Goal: Task Accomplishment & Management: Manage account settings

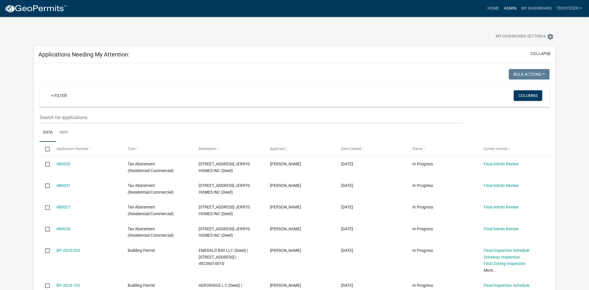
click at [515, 9] on link "Admin" at bounding box center [509, 8] width 17 height 11
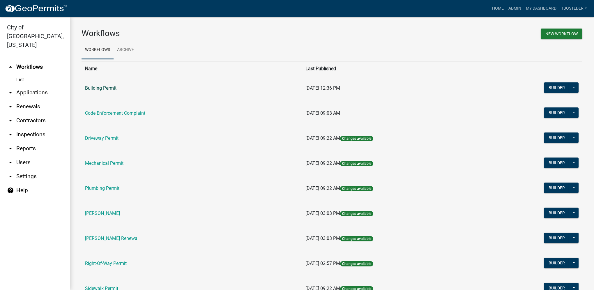
click at [111, 86] on link "Building Permit" at bounding box center [100, 88] width 31 height 6
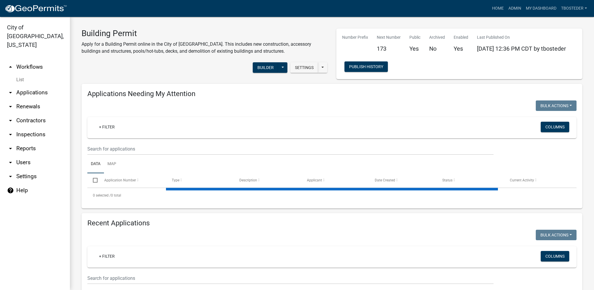
select select "1: 25"
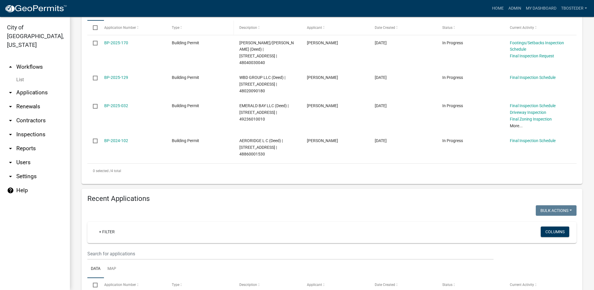
scroll to position [175, 0]
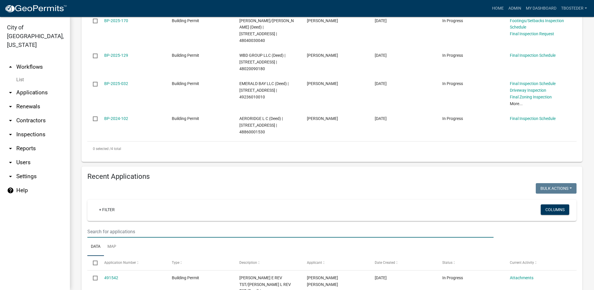
click at [144, 228] on input "text" at bounding box center [290, 231] width 406 height 12
type input "2025-172"
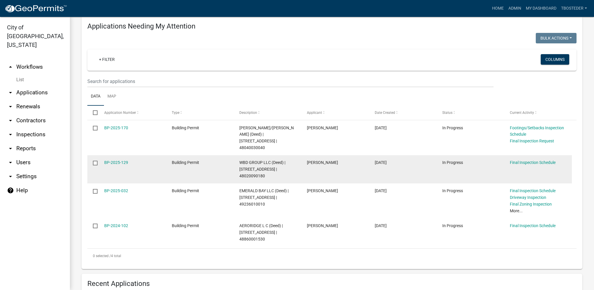
scroll to position [204, 0]
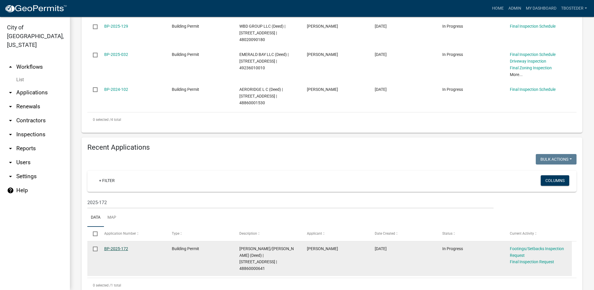
click at [121, 249] on link "BP-2025-172" at bounding box center [116, 248] width 24 height 5
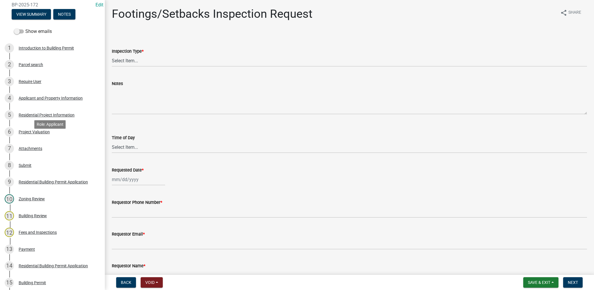
scroll to position [87, 0]
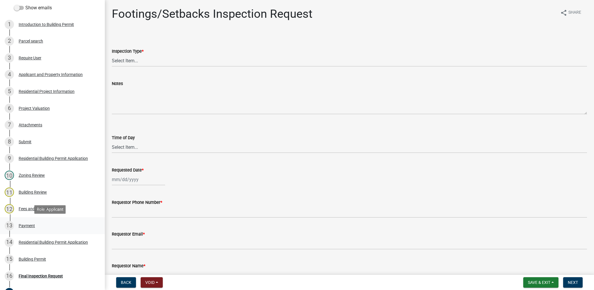
click at [26, 221] on div "13 Payment" at bounding box center [50, 225] width 91 height 9
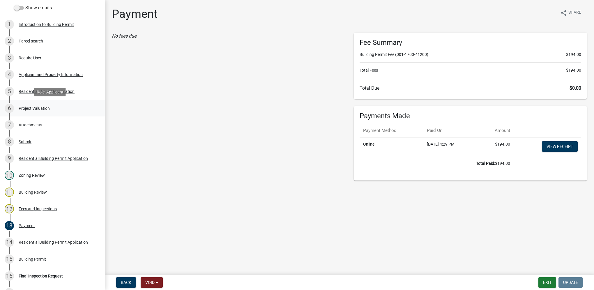
click at [41, 113] on link "6 Project Valuation" at bounding box center [52, 108] width 105 height 17
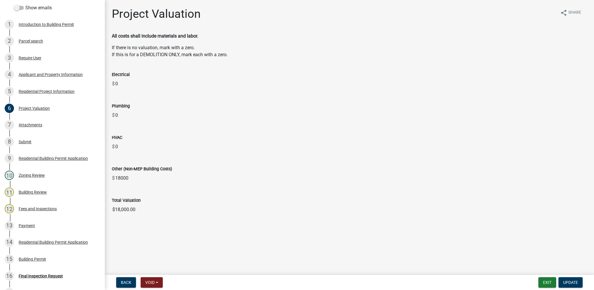
click at [146, 206] on input "$18,000.00" at bounding box center [349, 210] width 475 height 12
drag, startPoint x: 138, startPoint y: 208, endPoint x: 95, endPoint y: 209, distance: 43.1
click at [95, 209] on div "Building Permit BP-2025-172 Edit View Summary Notes Show emails 1 Introduction …" at bounding box center [297, 145] width 594 height 290
click at [33, 88] on div "5 Residential Project Information" at bounding box center [50, 91] width 91 height 9
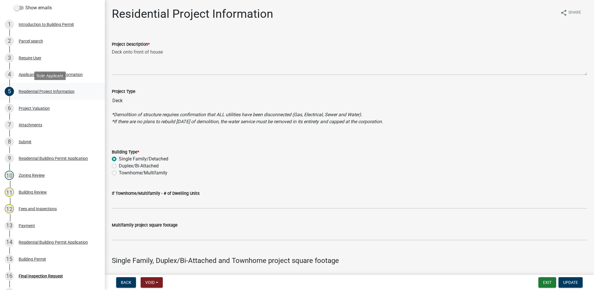
scroll to position [58, 0]
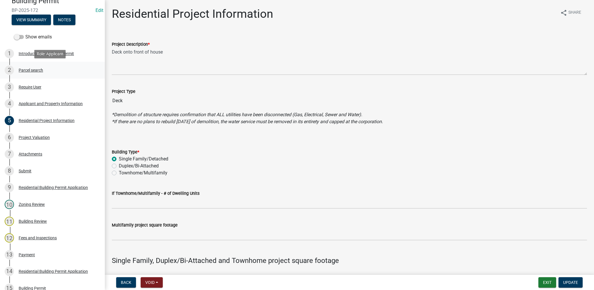
click at [45, 73] on div "2 Parcel search" at bounding box center [50, 69] width 91 height 9
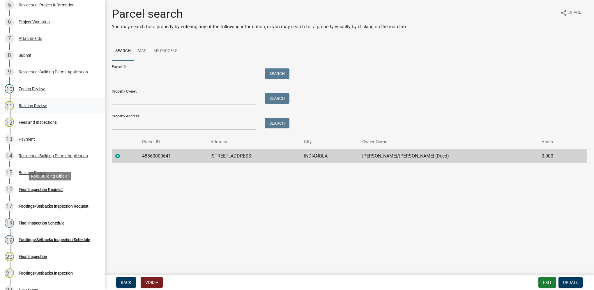
scroll to position [175, 0]
click at [67, 156] on div "Residential Building Permit Application" at bounding box center [53, 155] width 69 height 4
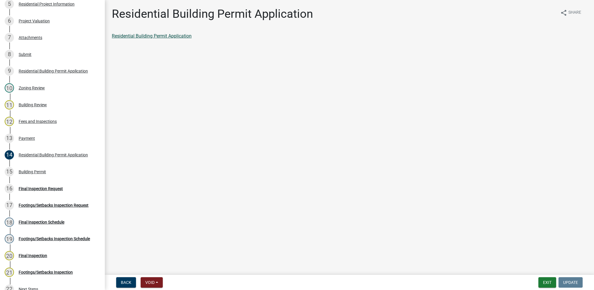
click at [176, 36] on link "Residential Building Permit Application" at bounding box center [152, 36] width 80 height 6
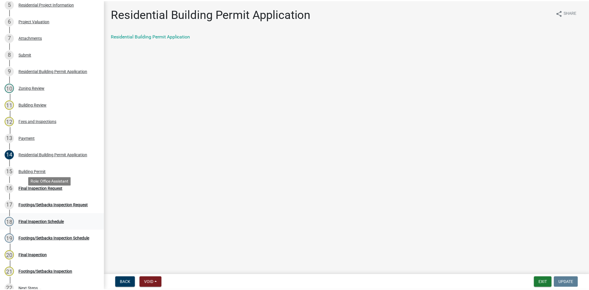
scroll to position [240, 0]
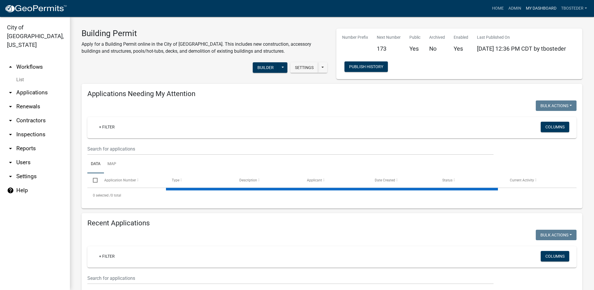
click at [552, 6] on link "My Dashboard" at bounding box center [540, 8] width 35 height 11
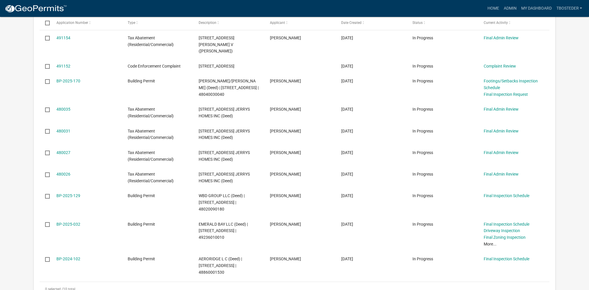
scroll to position [145, 0]
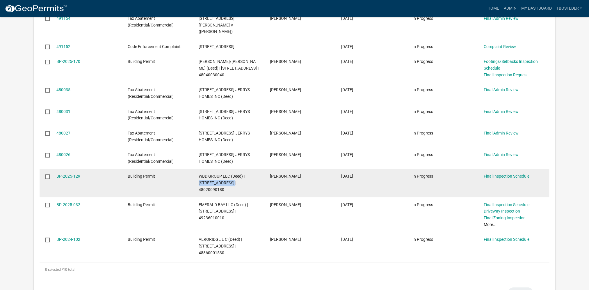
drag, startPoint x: 245, startPoint y: 175, endPoint x: 225, endPoint y: 185, distance: 21.5
click at [225, 185] on span "WBD GROUP LLC (Deed) | [STREET_ADDRESS] | 48020090180" at bounding box center [222, 183] width 46 height 18
drag, startPoint x: 225, startPoint y: 185, endPoint x: 221, endPoint y: 182, distance: 5.5
copy span "[STREET_ADDRESS]"
click at [74, 177] on link "BP-2025-129" at bounding box center [68, 176] width 24 height 5
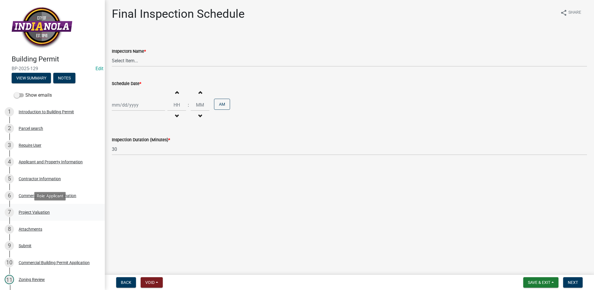
click at [42, 215] on div "7 Project Valuation" at bounding box center [50, 211] width 91 height 9
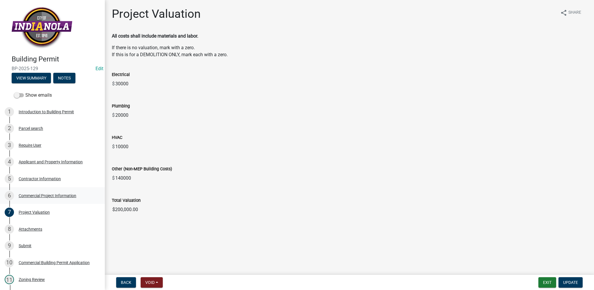
click at [44, 197] on div "Commercial Project Information" at bounding box center [48, 195] width 58 height 4
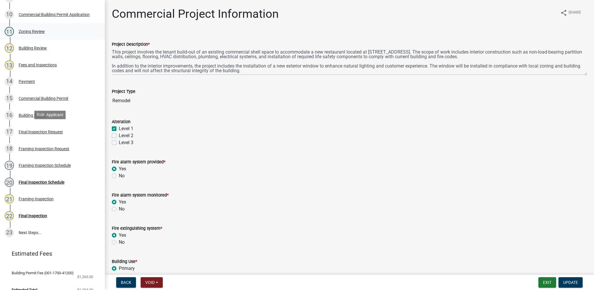
scroll to position [257, 0]
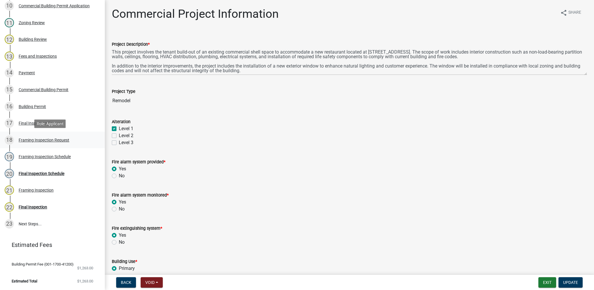
click at [58, 137] on div "18 Framing Inspection Request" at bounding box center [50, 139] width 91 height 9
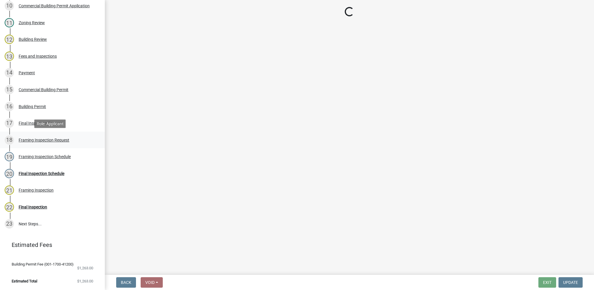
select select "e9fcb543-8f06-4ed5-8df3-3925d2ebe15d"
select select "88af556d-fdf1-454b-b933-61cadeae1443"
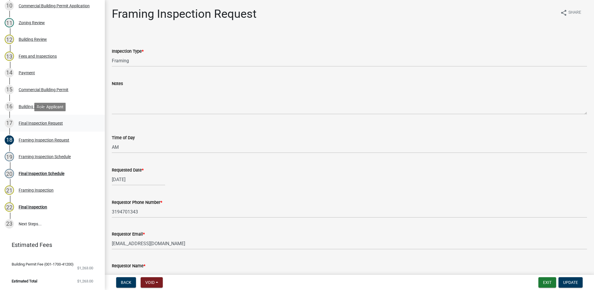
click at [45, 123] on div "Final Inspection Request" at bounding box center [41, 123] width 44 height 4
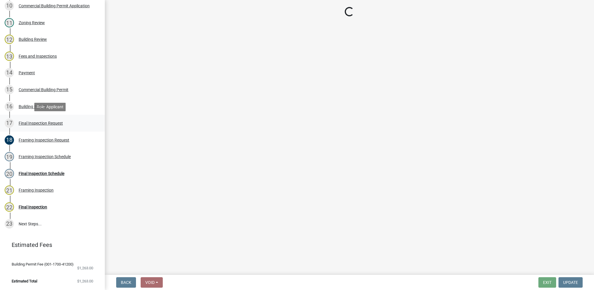
select select "9e95eb3a-8818-42e3-b35f-efe302931548"
select select "88af556d-fdf1-454b-b933-61cadeae1443"
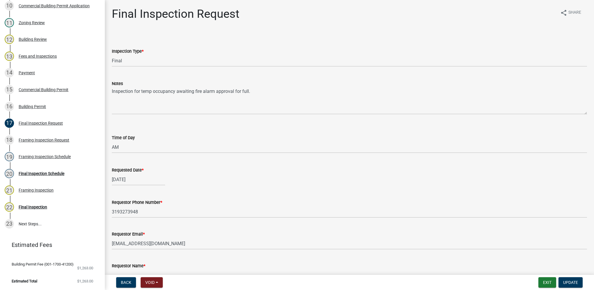
scroll to position [29, 0]
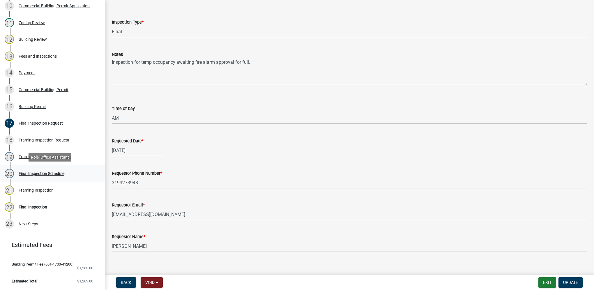
click at [67, 175] on div "20 Final Inspection Schedule" at bounding box center [50, 173] width 91 height 9
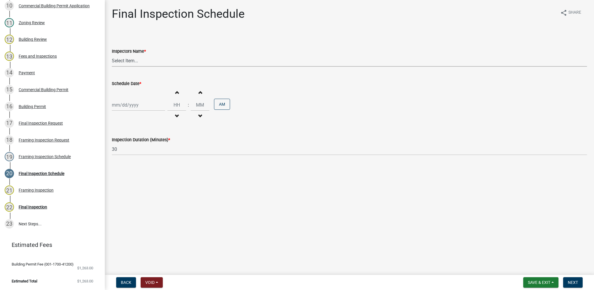
click at [137, 63] on select "Select Item... [DEMOGRAPHIC_DATA] (Indianola Other Inspector) T. Little ([PERSO…" at bounding box center [349, 61] width 475 height 12
select select "27b8dde7-9ed4-44e4-ae8e-5969b60be3e6"
click at [112, 55] on select "Select Item... [DEMOGRAPHIC_DATA] (Indianola Other Inspector) T. Little ([PERSO…" at bounding box center [349, 61] width 475 height 12
select select "10"
select select "2025"
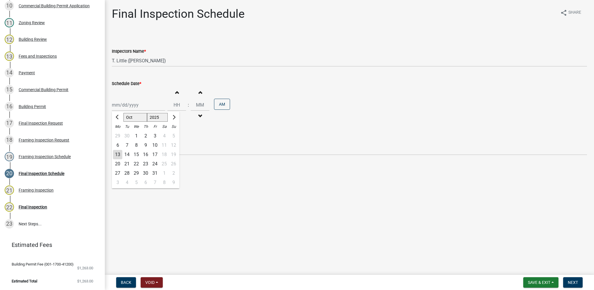
click at [137, 106] on div "[PERSON_NAME] Feb Mar Apr [PERSON_NAME][DATE] Oct Nov [DATE] 1526 1527 1528 152…" at bounding box center [138, 105] width 53 height 12
click at [130, 155] on div "14" at bounding box center [126, 154] width 9 height 9
type input "[DATE]"
click at [168, 106] on input "Hours" at bounding box center [176, 105] width 19 height 12
type input "09"
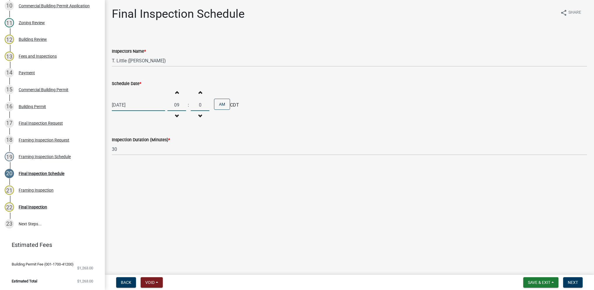
type input "00"
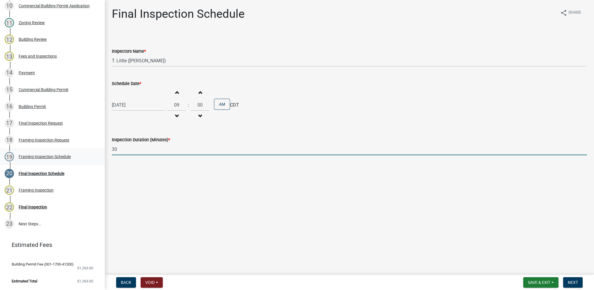
drag, startPoint x: 134, startPoint y: 154, endPoint x: 93, endPoint y: 153, distance: 40.5
click at [97, 156] on div "Building Permit BP-2025-129 Edit View Summary Notes Show emails 1 Introduction …" at bounding box center [297, 145] width 594 height 290
type input "60"
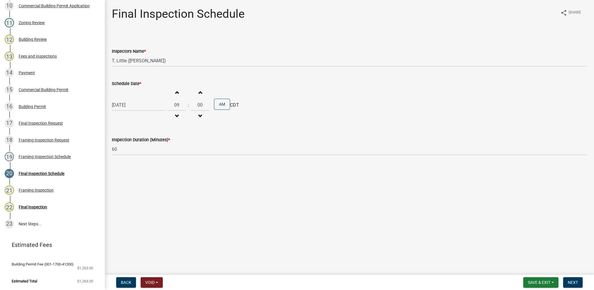
click at [490, 232] on main "Final Inspection Schedule share Share Inspectors Name * Select Item... [DEMOGRA…" at bounding box center [349, 136] width 489 height 272
click at [565, 278] on button "Next" at bounding box center [572, 282] width 19 height 10
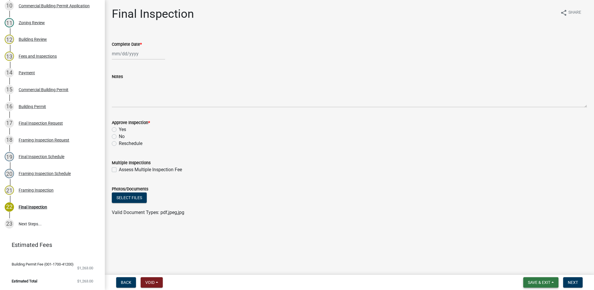
click at [542, 280] on span "Save & Exit" at bounding box center [538, 282] width 22 height 5
click at [545, 266] on button "Save & Exit" at bounding box center [534, 267] width 47 height 14
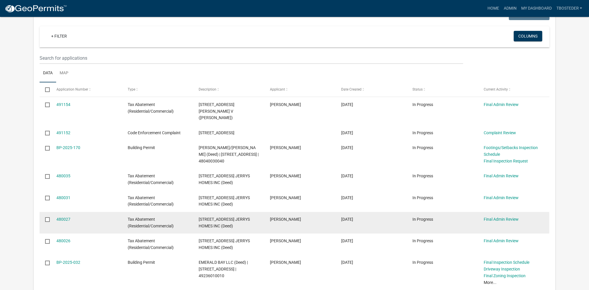
scroll to position [58, 0]
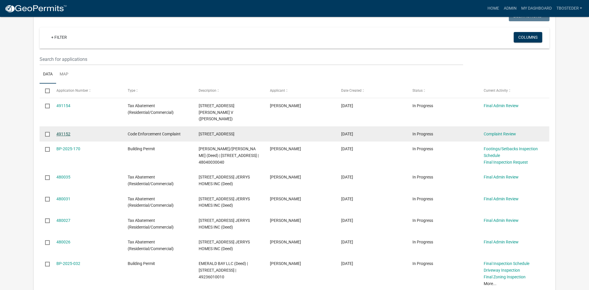
click at [69, 132] on link "491152" at bounding box center [63, 134] width 14 height 5
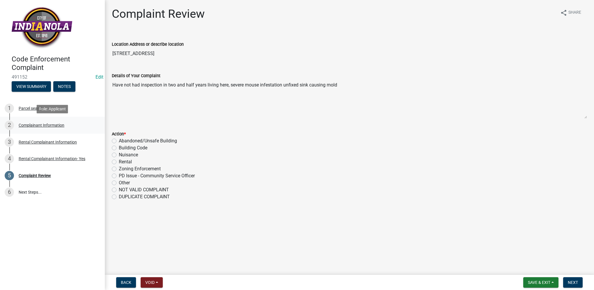
click at [66, 127] on div "2 Complainant Information" at bounding box center [50, 124] width 91 height 9
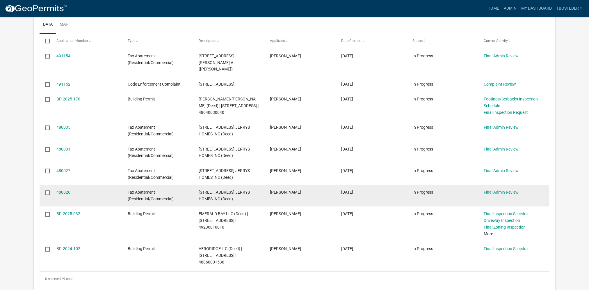
scroll to position [116, 0]
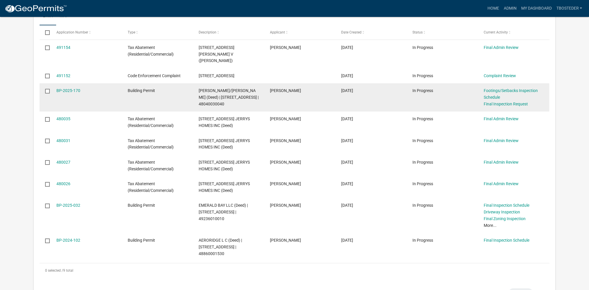
drag, startPoint x: 214, startPoint y: 96, endPoint x: 237, endPoint y: 97, distance: 23.3
click at [237, 97] on span "[PERSON_NAME]/[PERSON_NAME] (Deed) | [STREET_ADDRESS] | 48040030040" at bounding box center [229, 97] width 60 height 18
copy span "[STREET_ADDRESS]"
click at [70, 88] on link "BP-2025-170" at bounding box center [68, 90] width 24 height 5
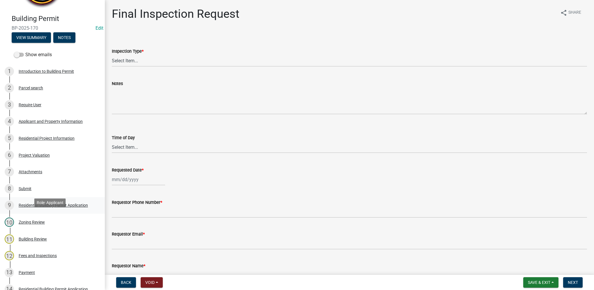
scroll to position [175, 0]
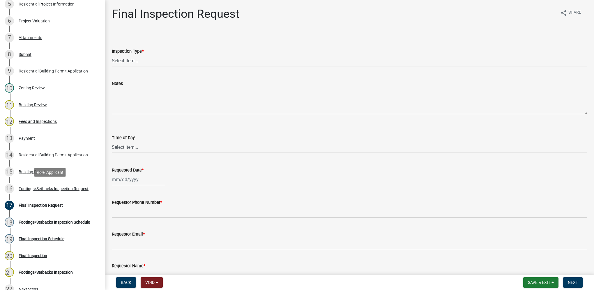
click at [51, 191] on div "16 Footings/Setbacks Inspection Request" at bounding box center [50, 188] width 91 height 9
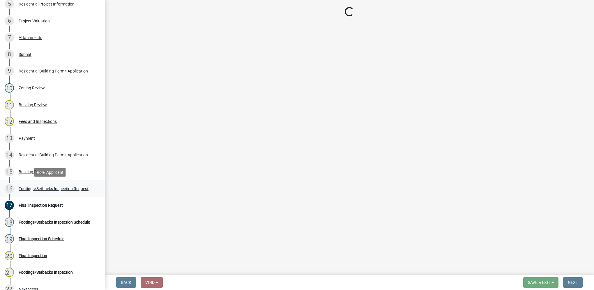
select select "31d1f77b-2535-448a-860d-f15fb204707d"
select select "88af556d-fdf1-454b-b933-61cadeae1443"
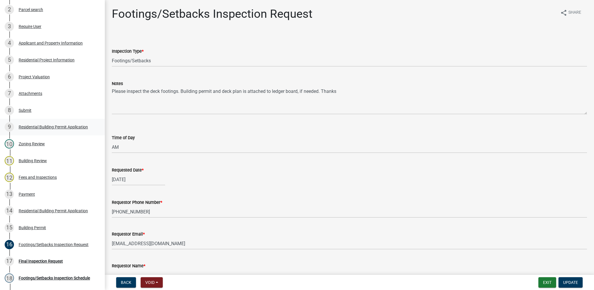
scroll to position [116, 0]
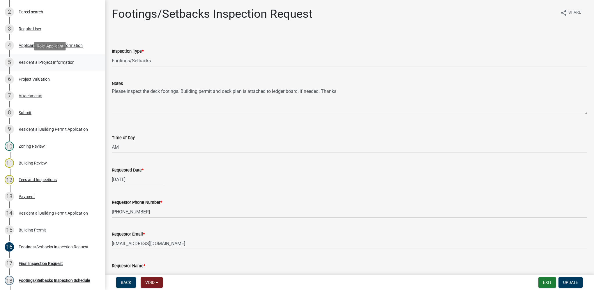
click at [43, 63] on div "Residential Project Information" at bounding box center [47, 62] width 56 height 4
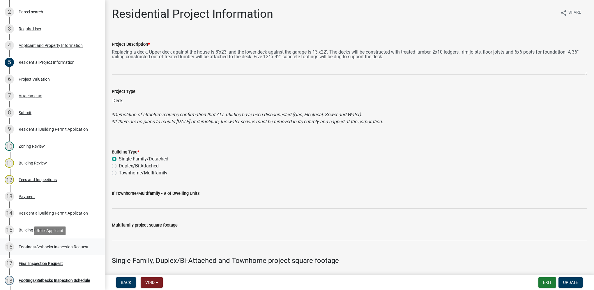
click at [57, 242] on div "16 Footings/Setbacks Inspection Request" at bounding box center [50, 246] width 91 height 9
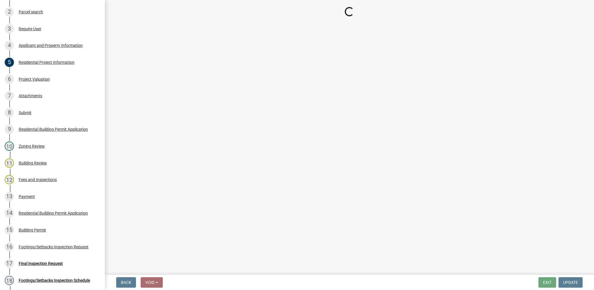
select select "31d1f77b-2535-448a-860d-f15fb204707d"
select select "88af556d-fdf1-454b-b933-61cadeae1443"
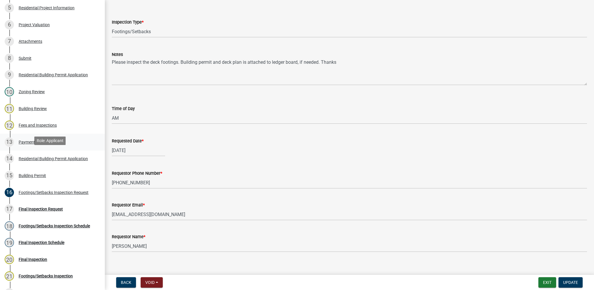
scroll to position [175, 0]
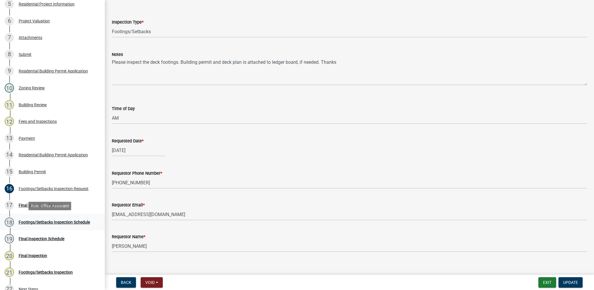
click at [73, 221] on div "Footings/Setbacks Inspection Schedule" at bounding box center [54, 222] width 71 height 4
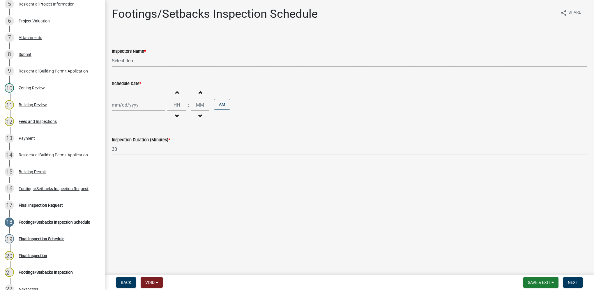
click at [141, 62] on select "Select Item... [DEMOGRAPHIC_DATA] (Indianola Other Inspector) T. Little ([PERSO…" at bounding box center [349, 61] width 475 height 12
select select "27b8dde7-9ed4-44e4-ae8e-5969b60be3e6"
click at [112, 55] on select "Select Item... [DEMOGRAPHIC_DATA] (Indianola Other Inspector) T. Little ([PERSO…" at bounding box center [349, 61] width 475 height 12
select select "10"
select select "2025"
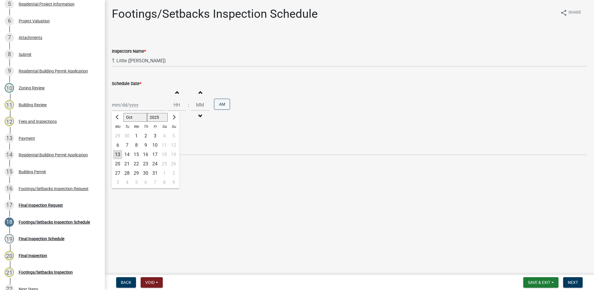
click at [137, 106] on div "[PERSON_NAME] Feb Mar Apr [PERSON_NAME][DATE] Oct Nov [DATE] 1526 1527 1528 152…" at bounding box center [138, 105] width 53 height 12
click at [130, 155] on div "14" at bounding box center [126, 154] width 9 height 9
type input "[DATE]"
click at [180, 104] on input "Hours" at bounding box center [176, 105] width 19 height 12
type input "10"
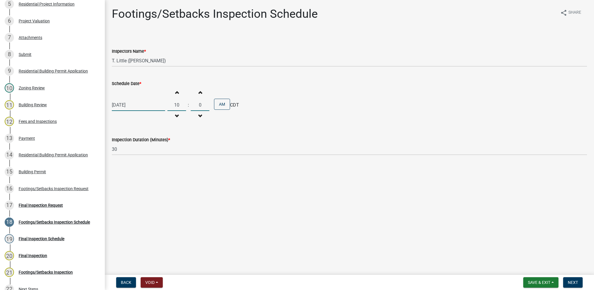
type input "00"
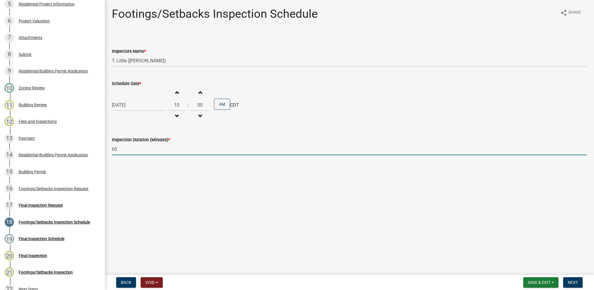
type input "60"
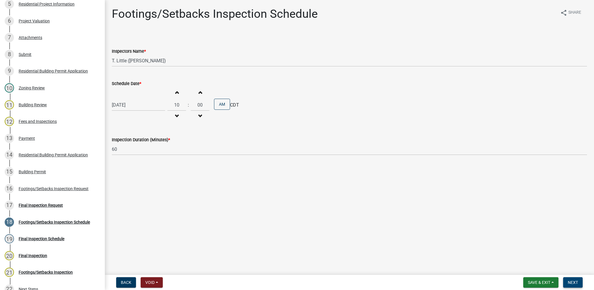
click at [574, 283] on span "Next" at bounding box center [572, 282] width 10 height 5
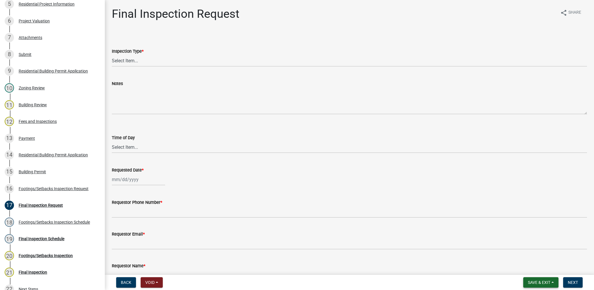
click at [548, 286] on button "Save & Exit" at bounding box center [540, 282] width 35 height 10
click at [541, 269] on button "Save & Exit" at bounding box center [534, 267] width 47 height 14
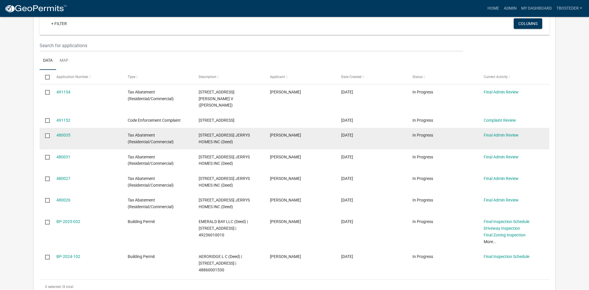
scroll to position [58, 0]
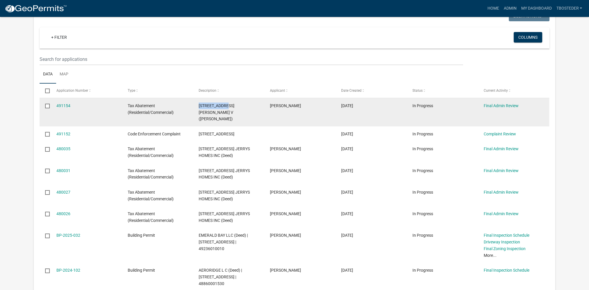
drag, startPoint x: 198, startPoint y: 105, endPoint x: 226, endPoint y: 101, distance: 28.5
click at [226, 101] on datatable-body-cell "[STREET_ADDRESS][PERSON_NAME] V ([PERSON_NAME])" at bounding box center [228, 112] width 71 height 28
drag, startPoint x: 226, startPoint y: 101, endPoint x: 224, endPoint y: 105, distance: 4.2
copy span "[STREET_ADDRESS]"
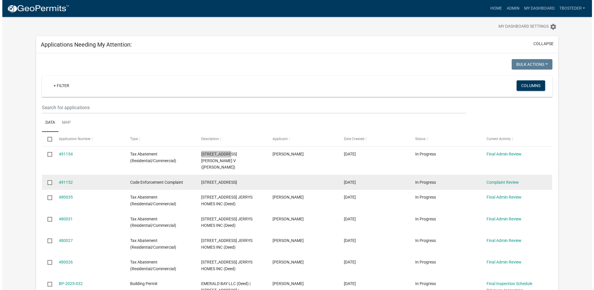
scroll to position [0, 0]
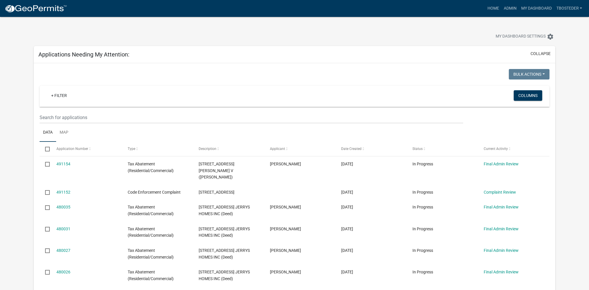
click at [323, 56] on div "Applications Needing My Attention: collapse" at bounding box center [295, 54] width 522 height 17
click at [510, 10] on link "Admin" at bounding box center [509, 8] width 17 height 11
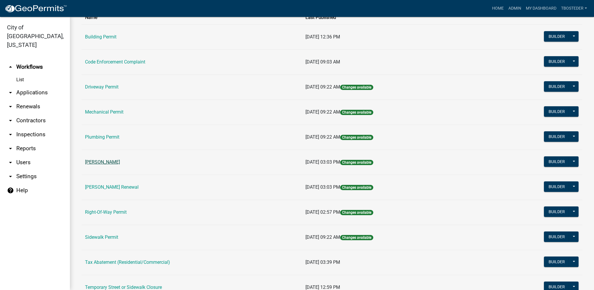
scroll to position [58, 0]
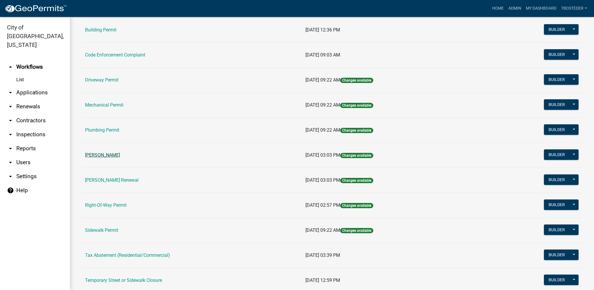
click at [100, 156] on link "[PERSON_NAME]" at bounding box center [102, 155] width 35 height 6
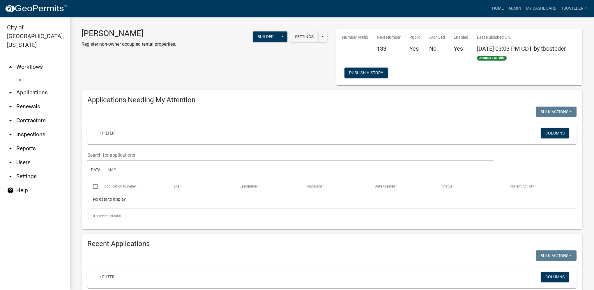
select select "1: 25"
click at [536, 8] on link "My Dashboard" at bounding box center [540, 8] width 35 height 11
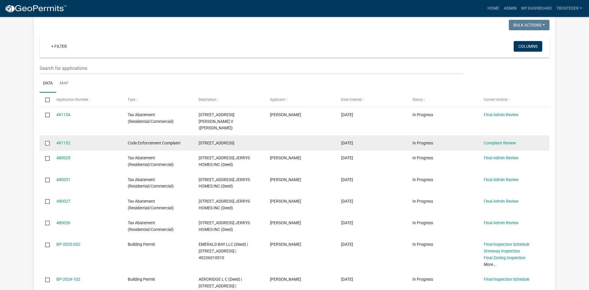
scroll to position [58, 0]
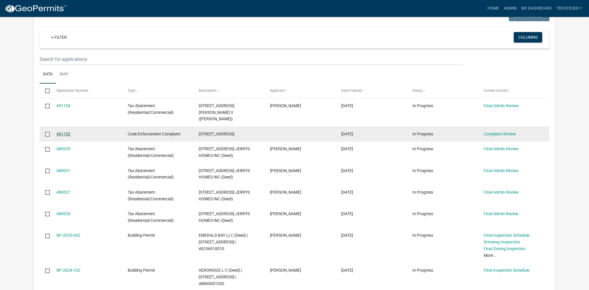
click at [65, 132] on link "491152" at bounding box center [63, 134] width 14 height 5
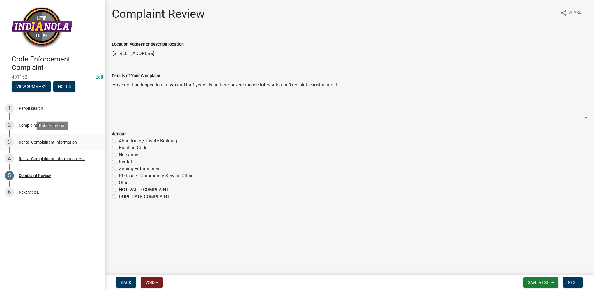
click at [74, 143] on div "Rental Complainant Information" at bounding box center [48, 142] width 58 height 4
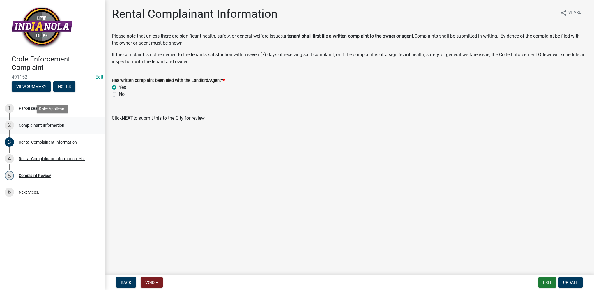
click at [69, 126] on div "2 Complainant Information" at bounding box center [50, 124] width 91 height 9
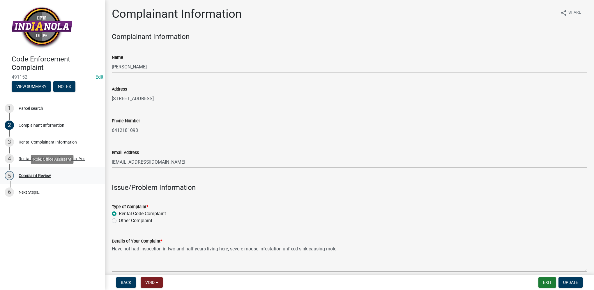
click at [61, 169] on link "5 Complaint Review" at bounding box center [52, 175] width 105 height 17
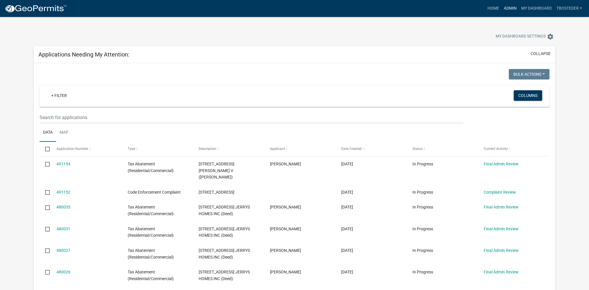
click at [513, 8] on link "Admin" at bounding box center [509, 8] width 17 height 11
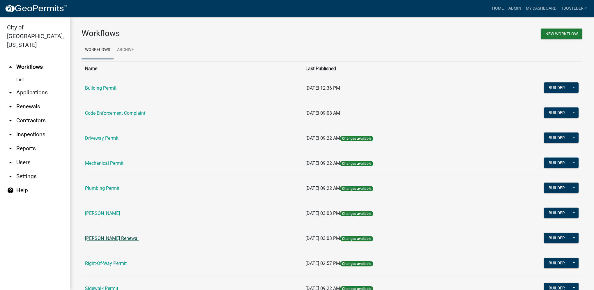
click at [132, 239] on link "[PERSON_NAME] Renewal" at bounding box center [112, 238] width 54 height 6
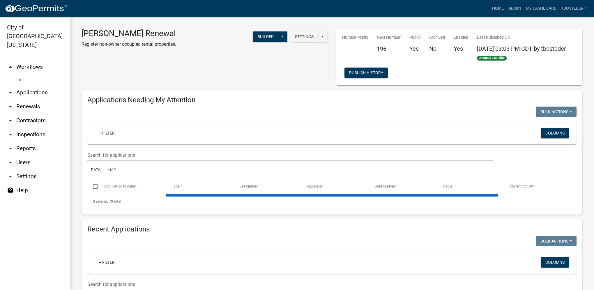
select select "1: 25"
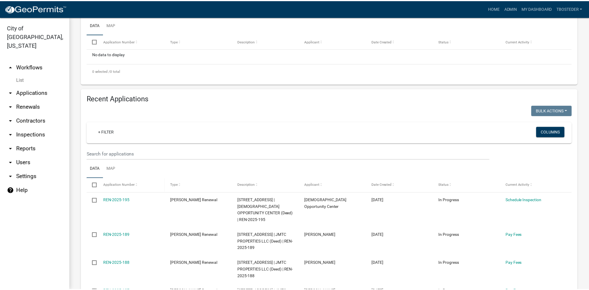
scroll to position [145, 0]
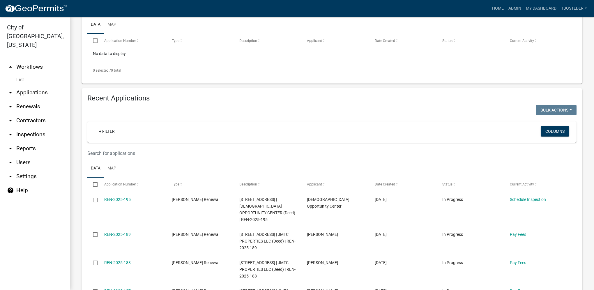
click at [116, 156] on input "text" at bounding box center [290, 153] width 406 height 12
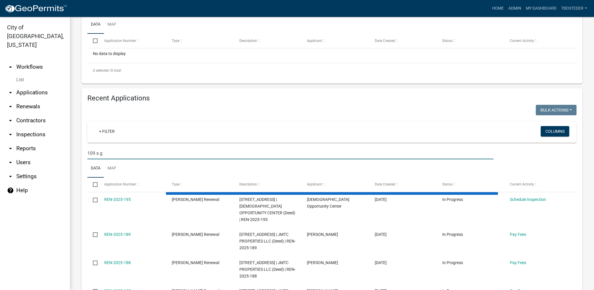
type input "109 s g"
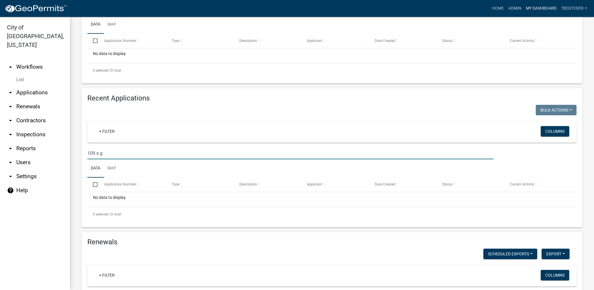
click at [529, 6] on link "My Dashboard" at bounding box center [540, 8] width 35 height 11
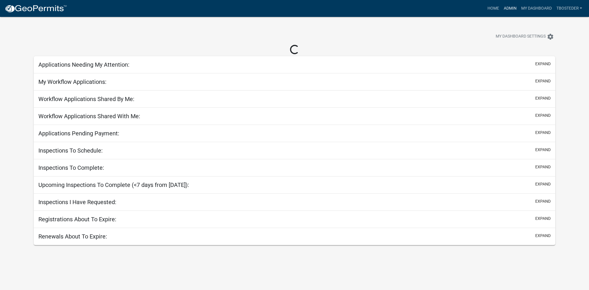
click at [503, 6] on link "Admin" at bounding box center [509, 8] width 17 height 11
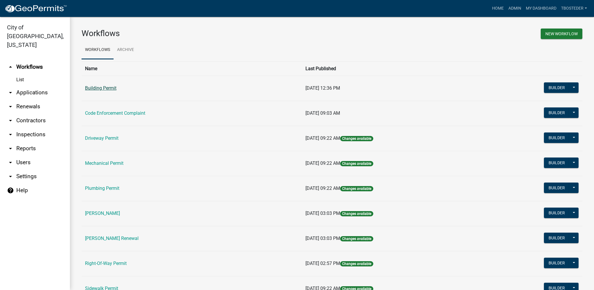
click at [103, 89] on link "Building Permit" at bounding box center [100, 88] width 31 height 6
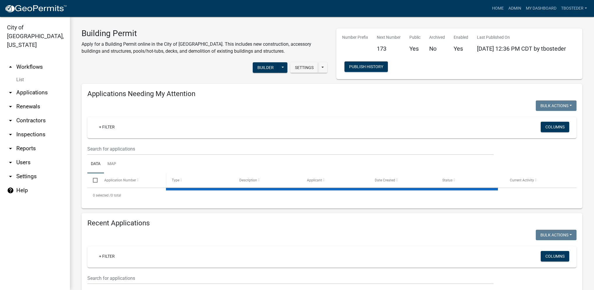
select select "1: 25"
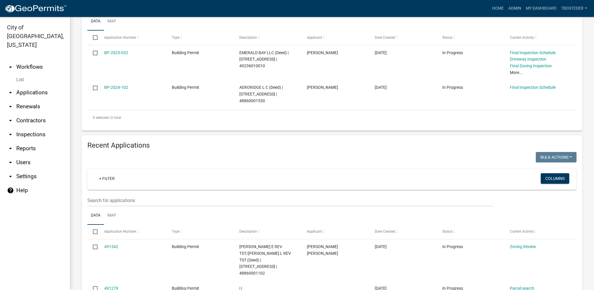
scroll to position [145, 0]
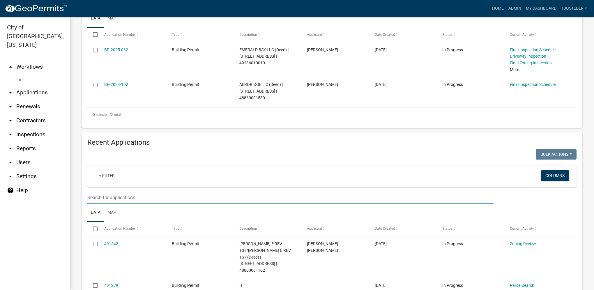
paste input "[STREET_ADDRESS]"
type input "[STREET_ADDRESS]"
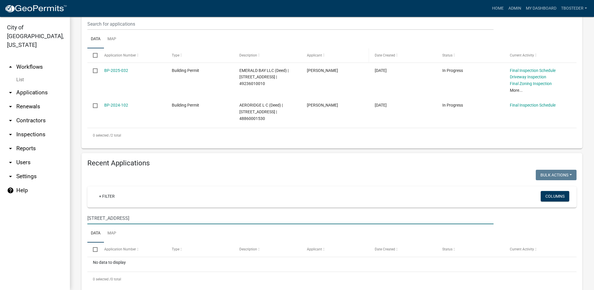
scroll to position [140, 0]
